Goal: Find specific page/section: Find specific page/section

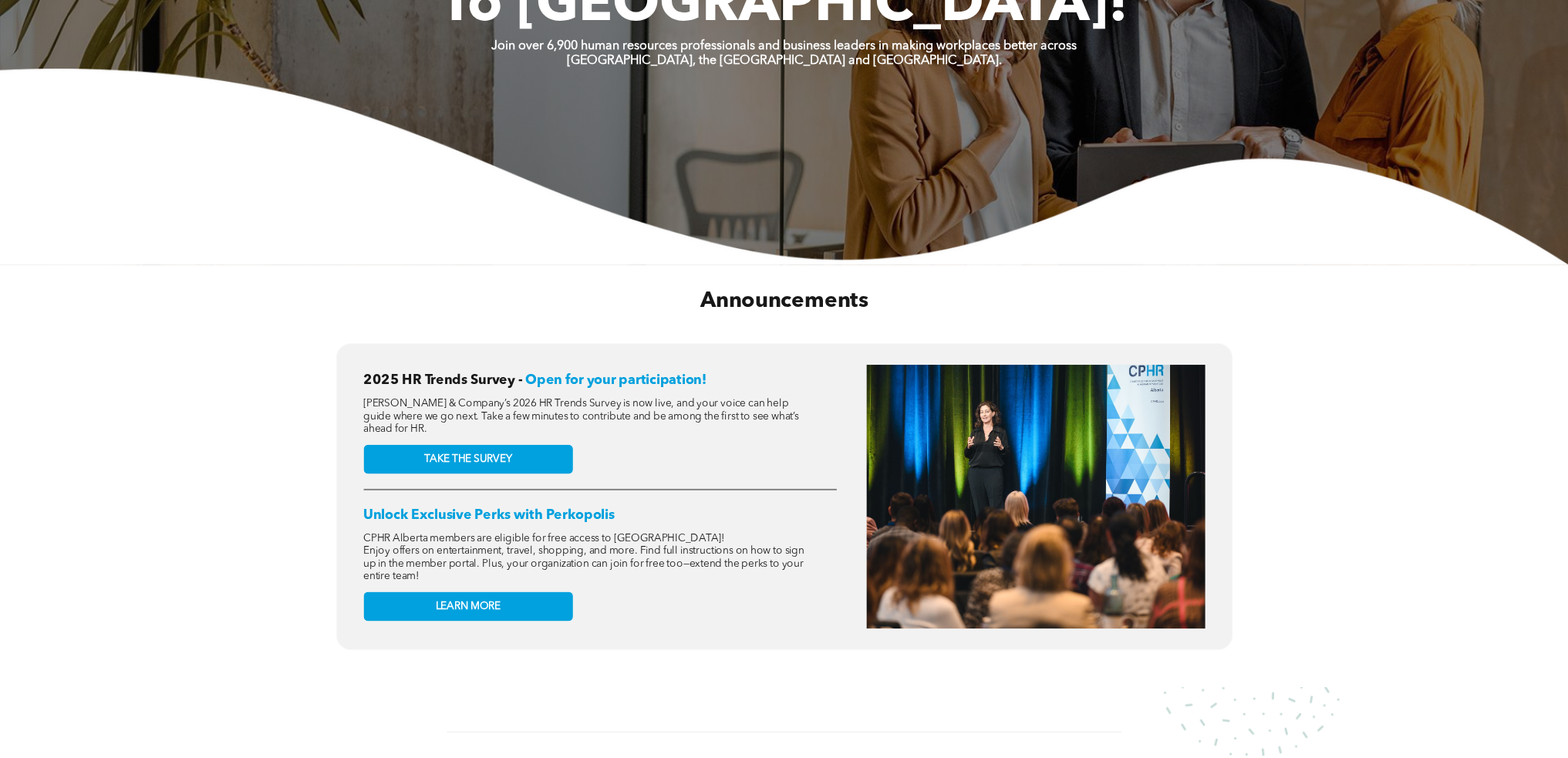
scroll to position [77, 0]
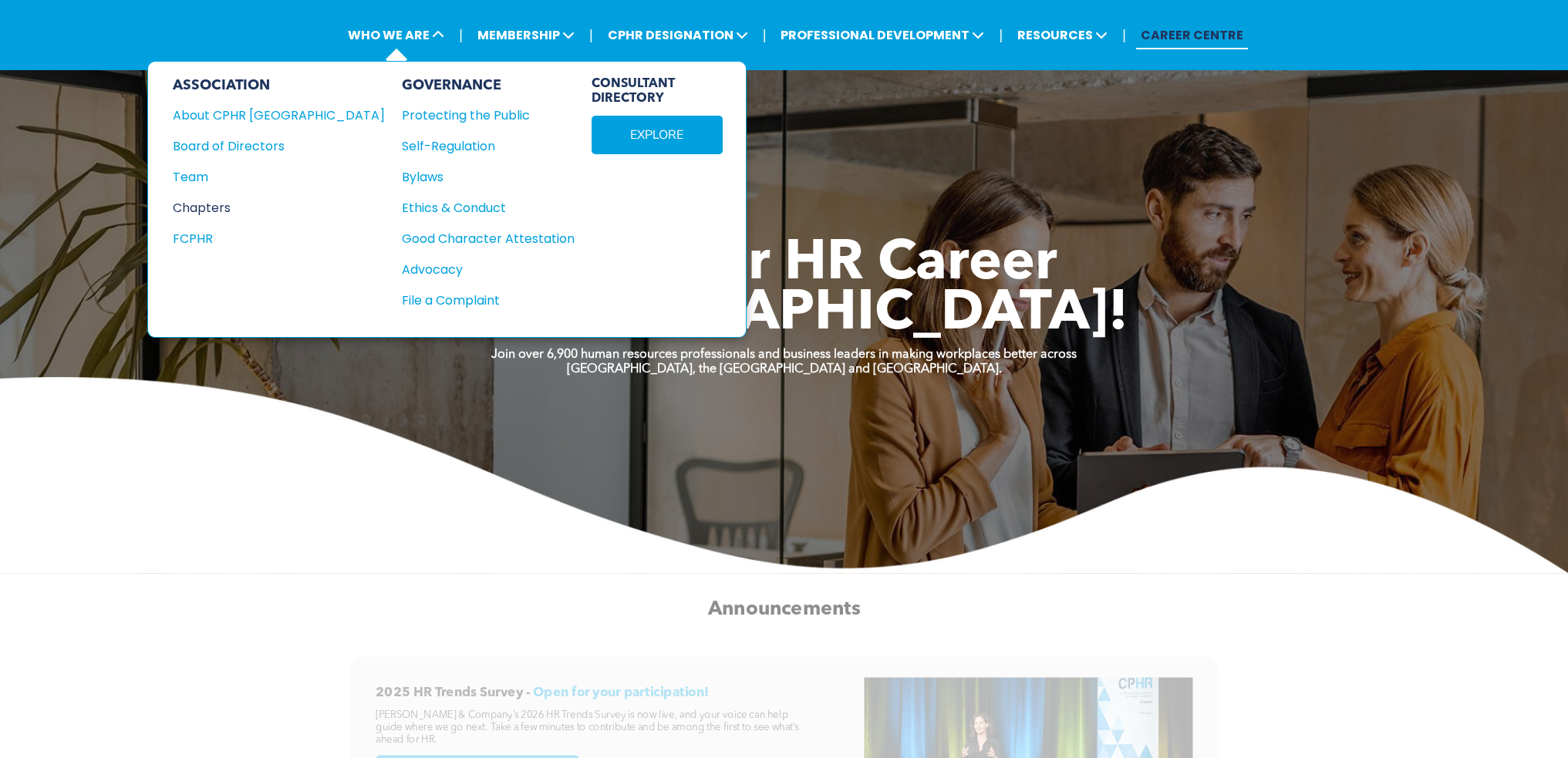
click at [219, 202] on div "Chapters" at bounding box center [268, 208] width 192 height 19
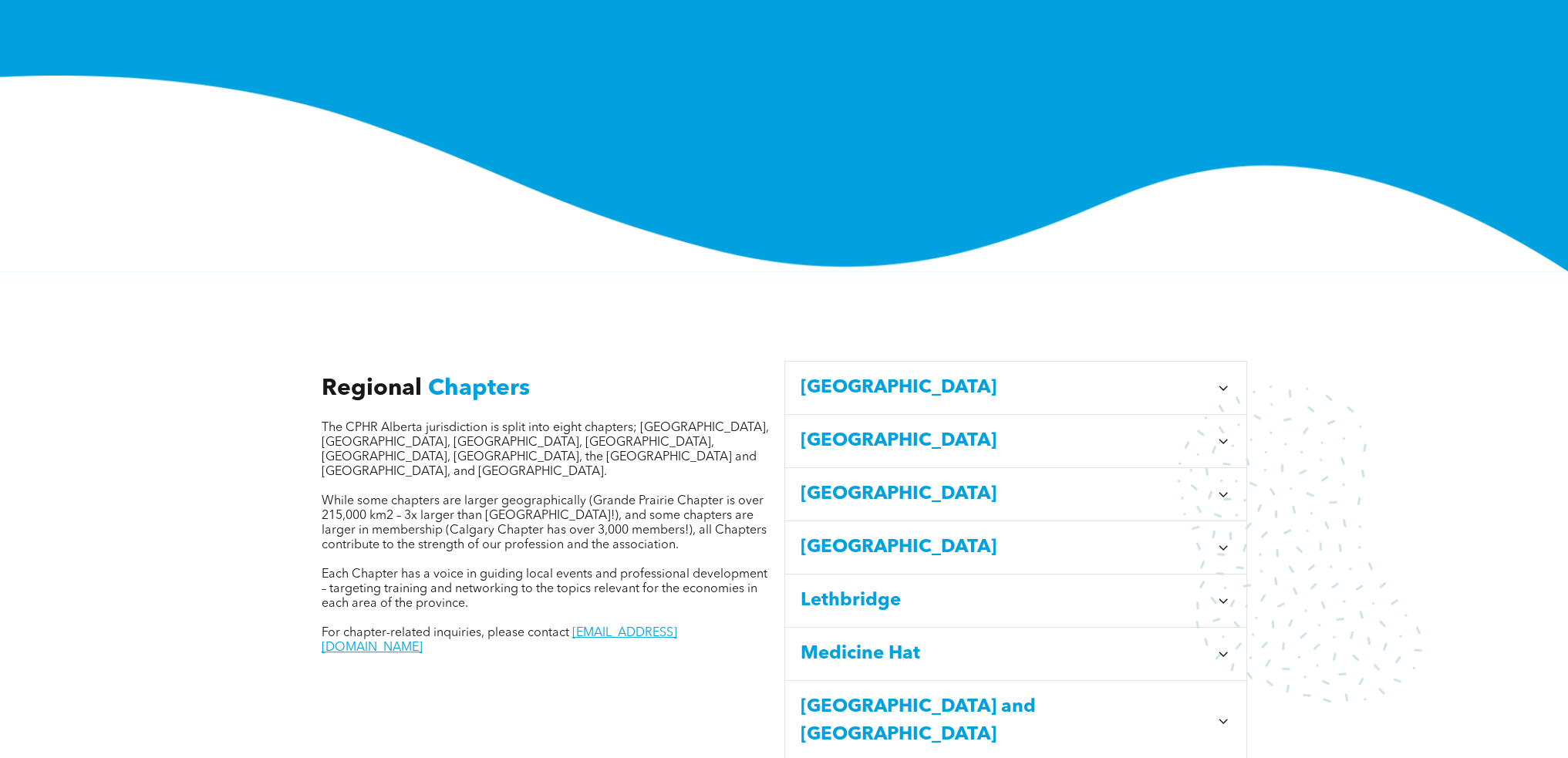
scroll to position [463, 0]
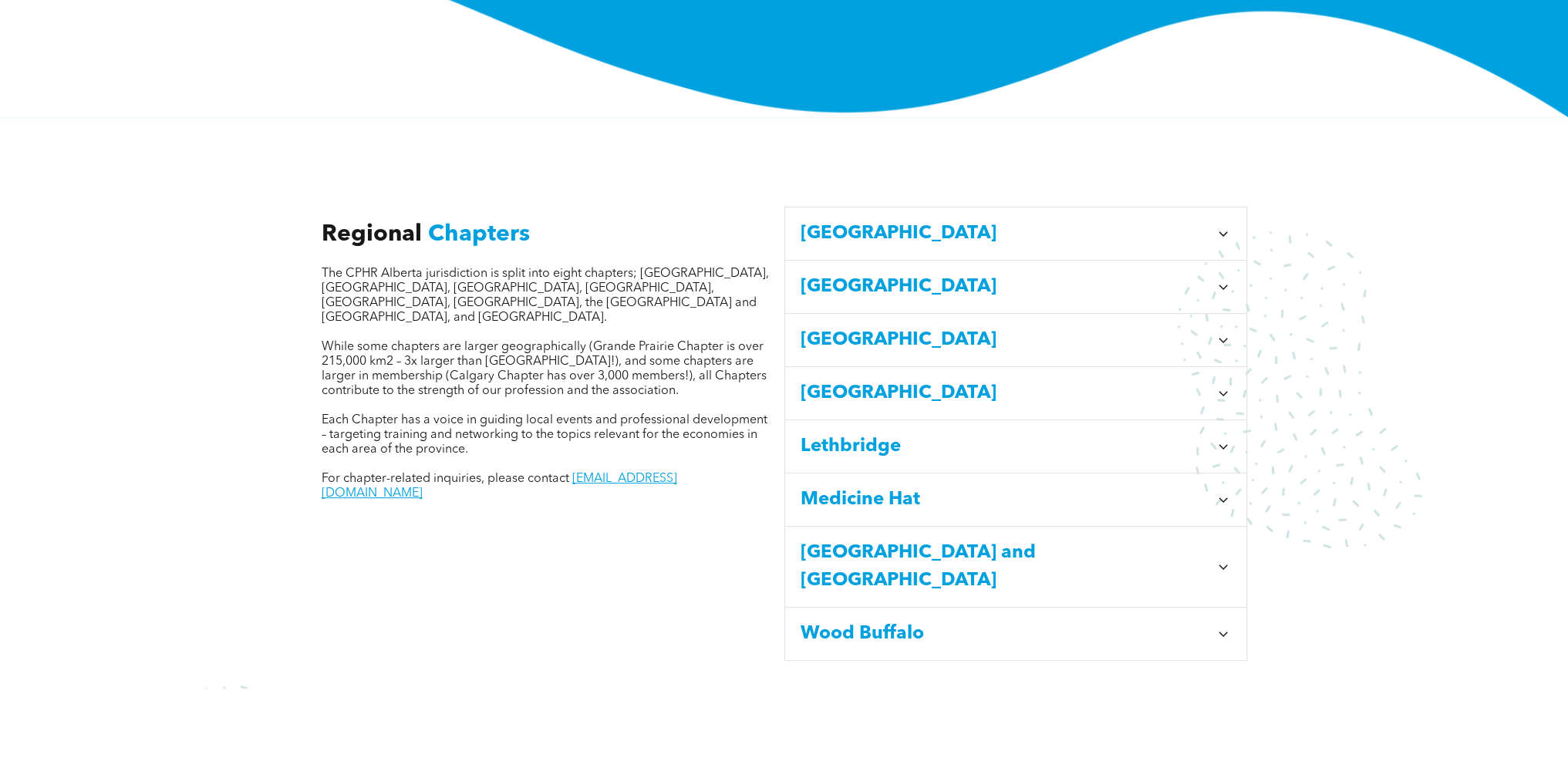
click at [879, 327] on span "Edmonton" at bounding box center [1005, 341] width 409 height 28
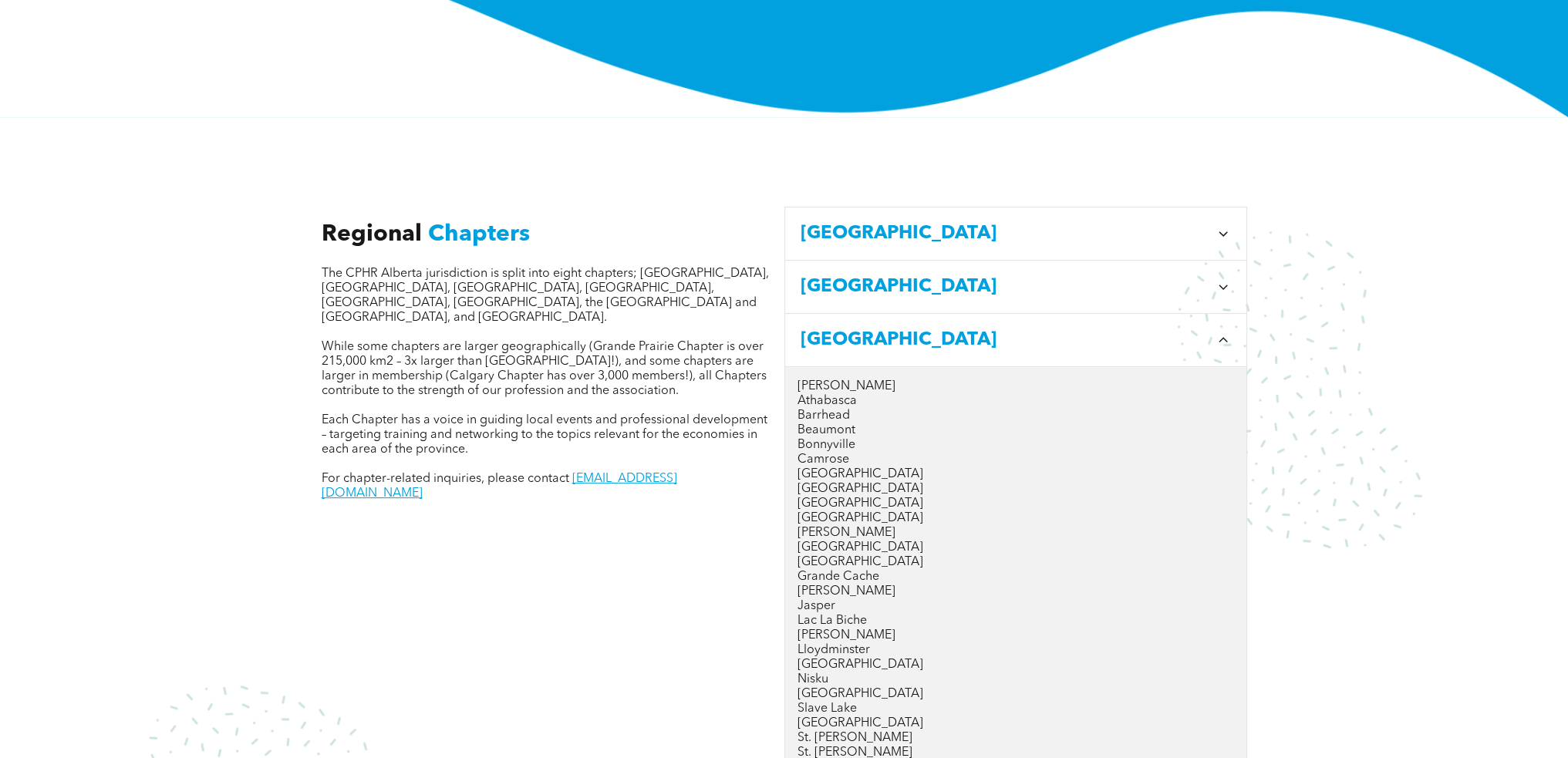
click at [823, 512] on p "Edmonton" at bounding box center [1016, 519] width 437 height 15
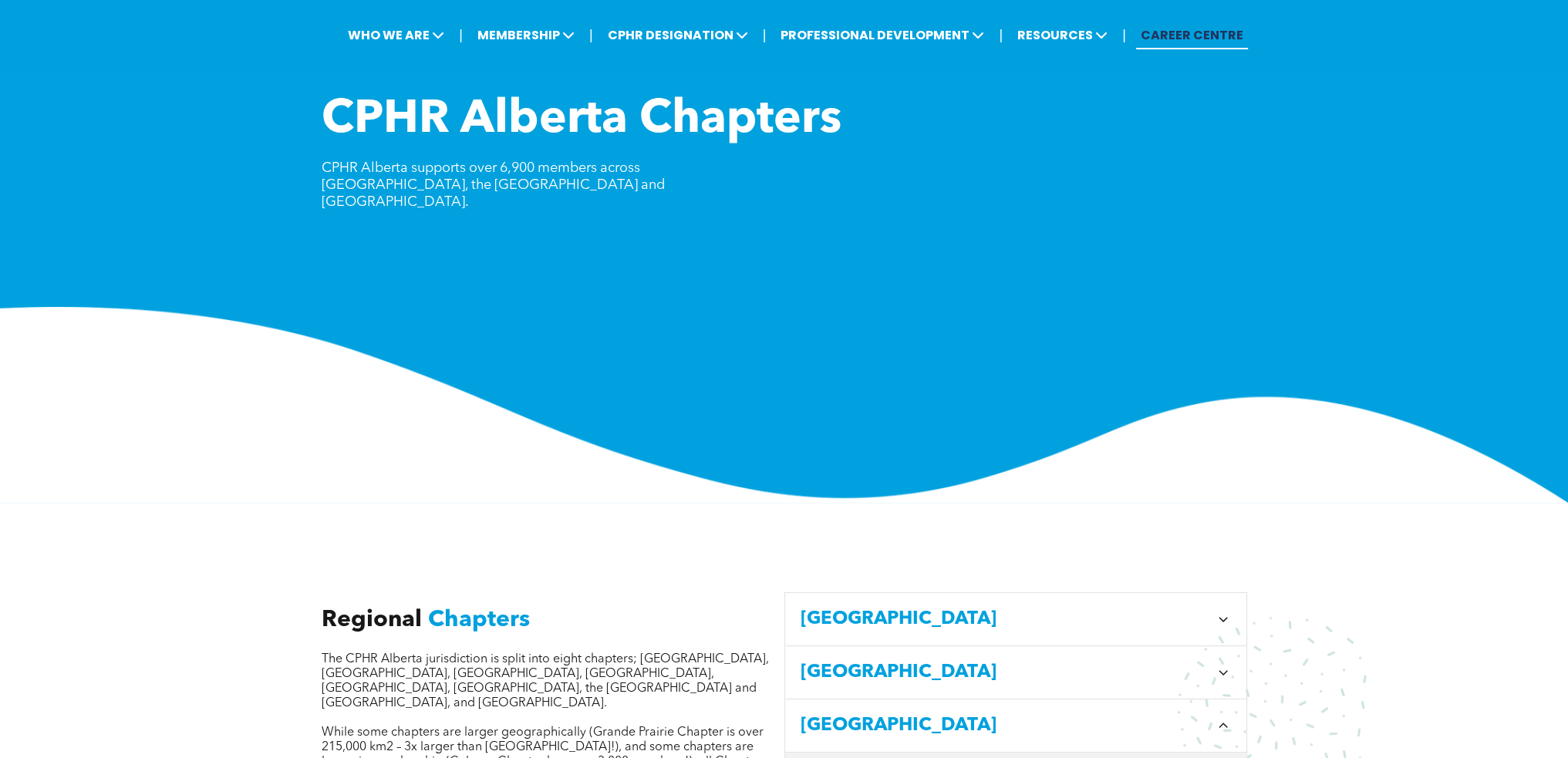
click at [1183, 37] on link "CAREER CENTRE" at bounding box center [1192, 35] width 112 height 29
